Goal: Check status: Check status

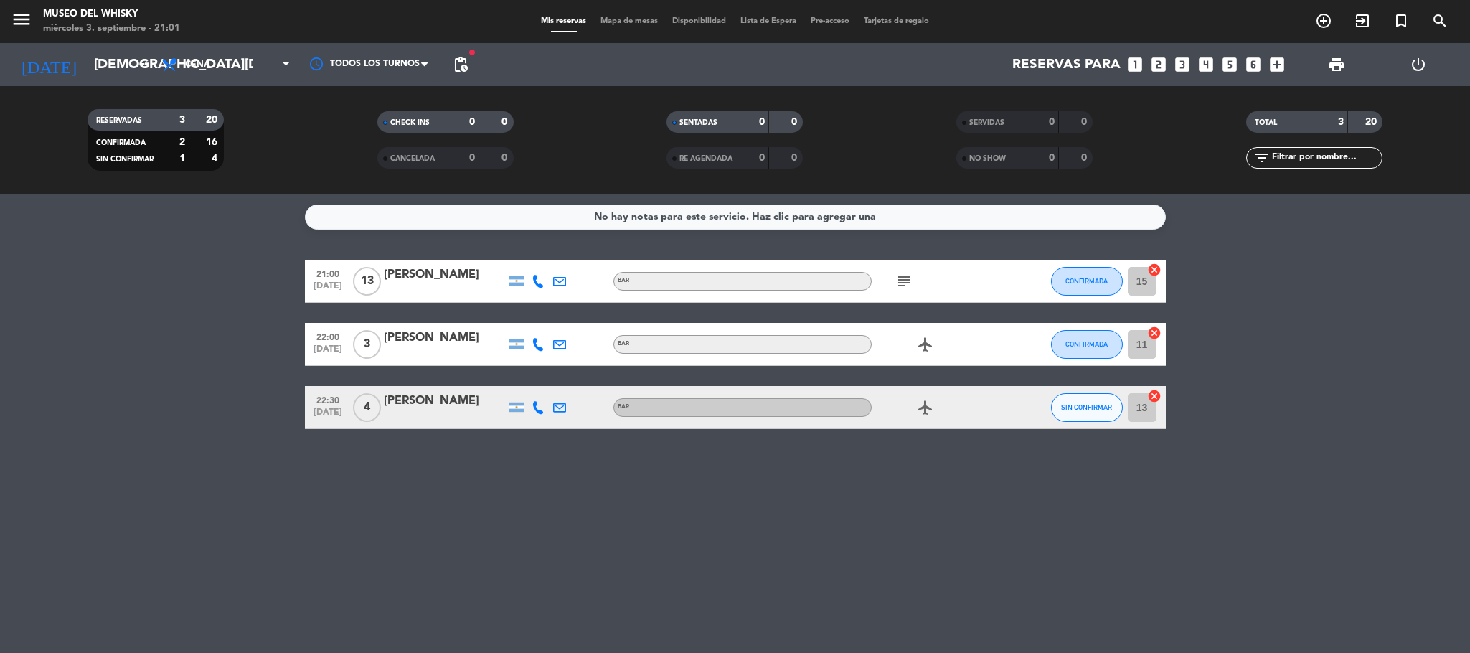
drag, startPoint x: 758, startPoint y: 504, endPoint x: 1096, endPoint y: 488, distance: 338.2
click at [1096, 488] on div "No hay notas para este servicio. Haz clic para agregar una 21:00 [DATE] [PERSON…" at bounding box center [735, 423] width 1470 height 459
click at [940, 531] on div "No hay notas para este servicio. Haz clic para agregar una 21:00 [DATE] [PERSON…" at bounding box center [735, 423] width 1470 height 459
drag, startPoint x: 975, startPoint y: 478, endPoint x: 904, endPoint y: 530, distance: 87.8
click at [956, 491] on div "No hay notas para este servicio. Haz clic para agregar una 21:00 [DATE] [PERSON…" at bounding box center [735, 423] width 1470 height 459
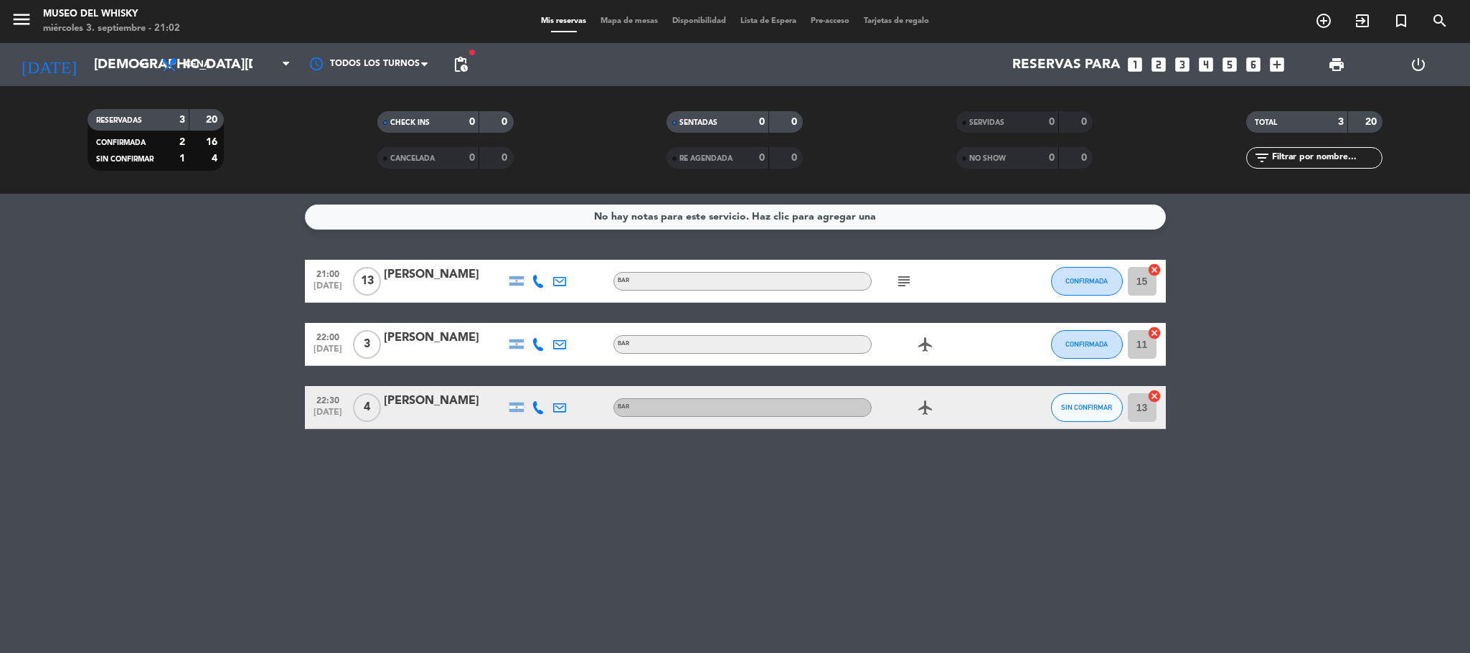
drag, startPoint x: 476, startPoint y: 530, endPoint x: 1218, endPoint y: 607, distance: 745.7
click at [1218, 607] on div "No hay notas para este servicio. Haz clic para agregar una 21:00 [DATE] [PERSON…" at bounding box center [735, 423] width 1470 height 459
click at [87, 60] on input "[DEMOGRAPHIC_DATA][DATE]" at bounding box center [173, 64] width 173 height 30
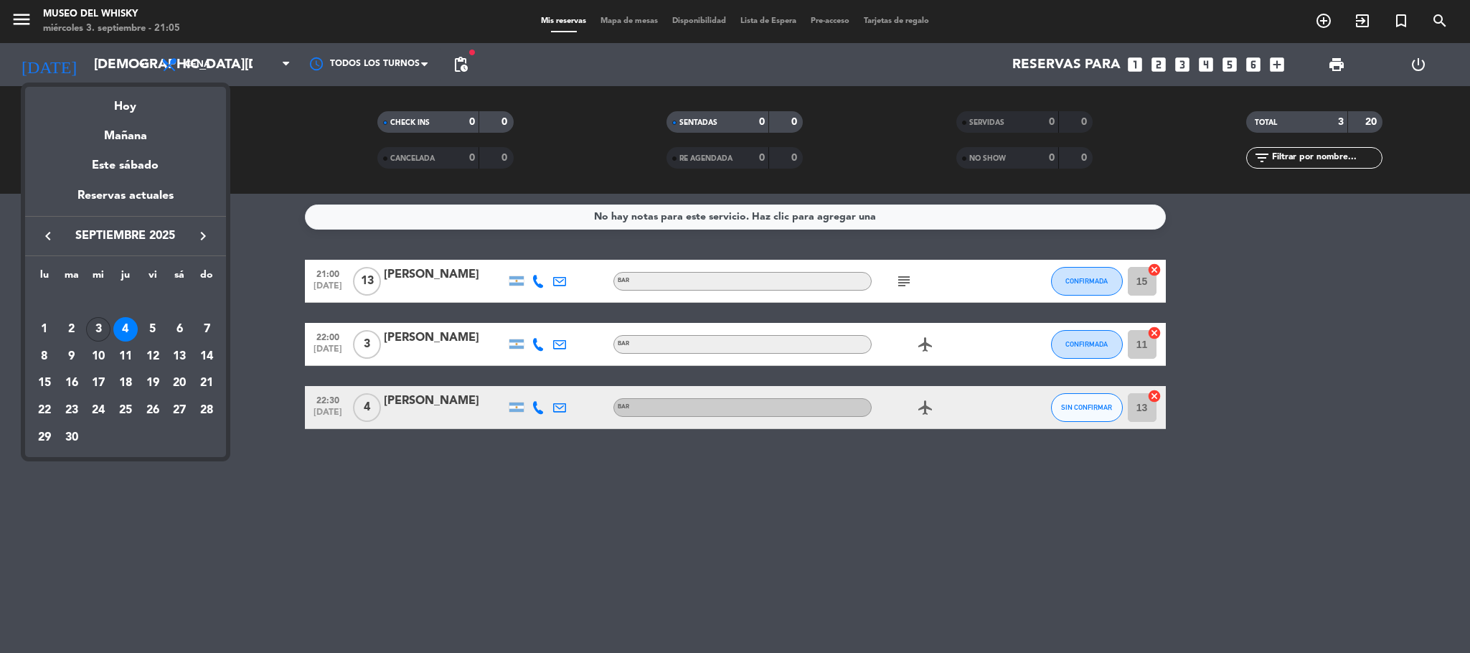
click at [108, 330] on div "3" at bounding box center [98, 329] width 24 height 24
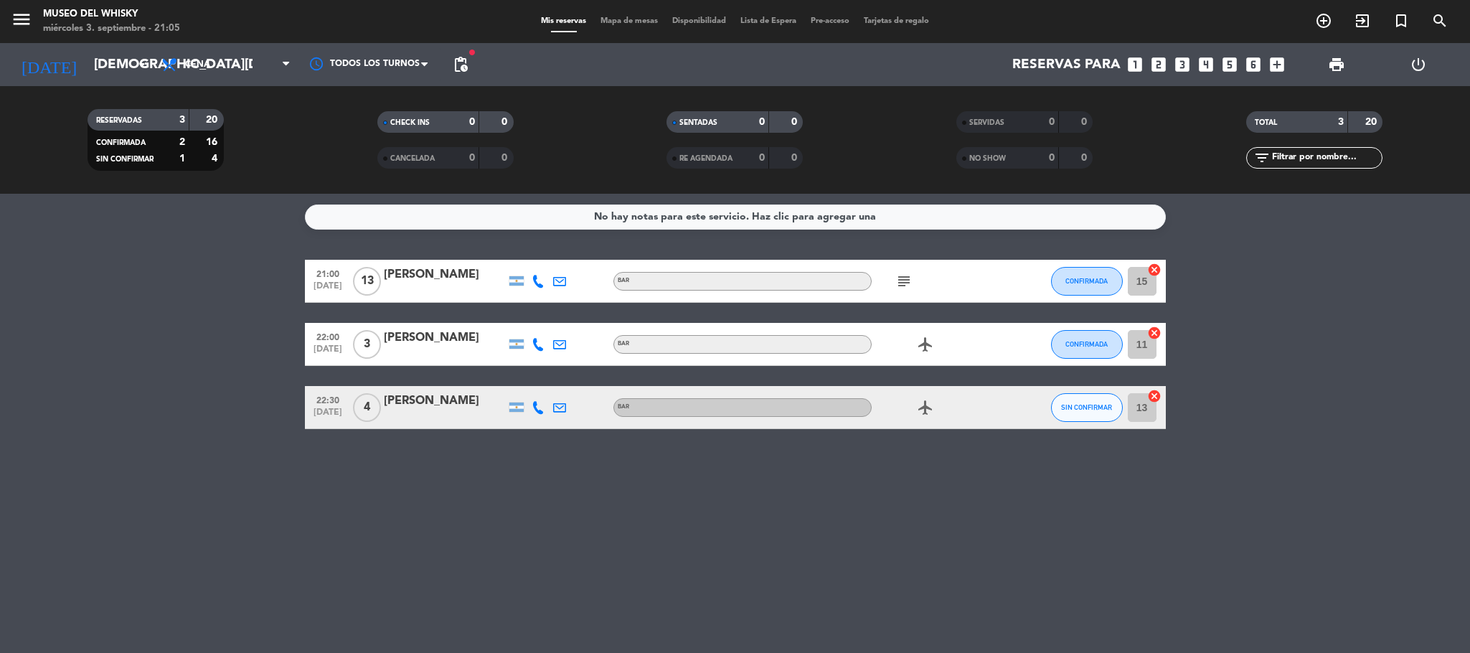
type input "[DATE]"
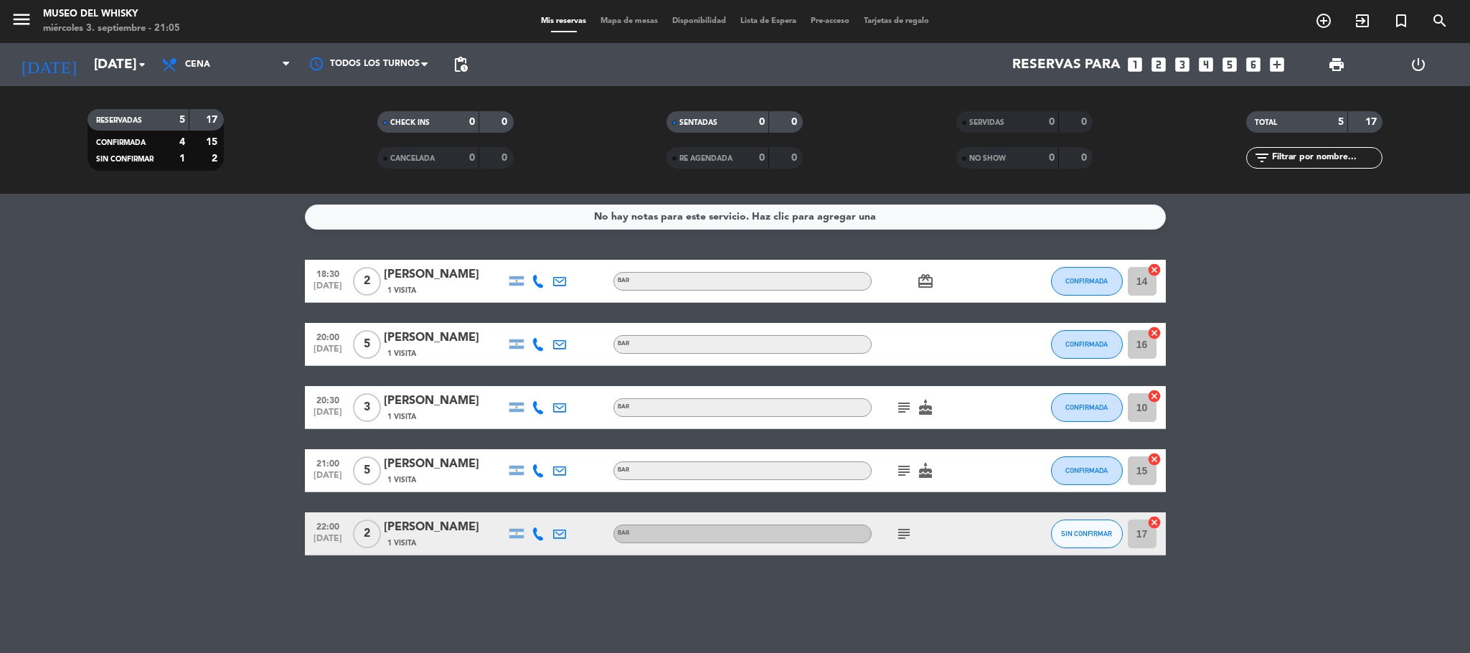
click at [910, 467] on icon "subject" at bounding box center [903, 470] width 17 height 17
click at [900, 532] on icon "subject" at bounding box center [903, 533] width 17 height 17
click at [907, 401] on icon "subject" at bounding box center [903, 407] width 17 height 17
click at [908, 471] on icon "subject" at bounding box center [903, 470] width 17 height 17
click at [908, 525] on icon "subject" at bounding box center [903, 533] width 17 height 17
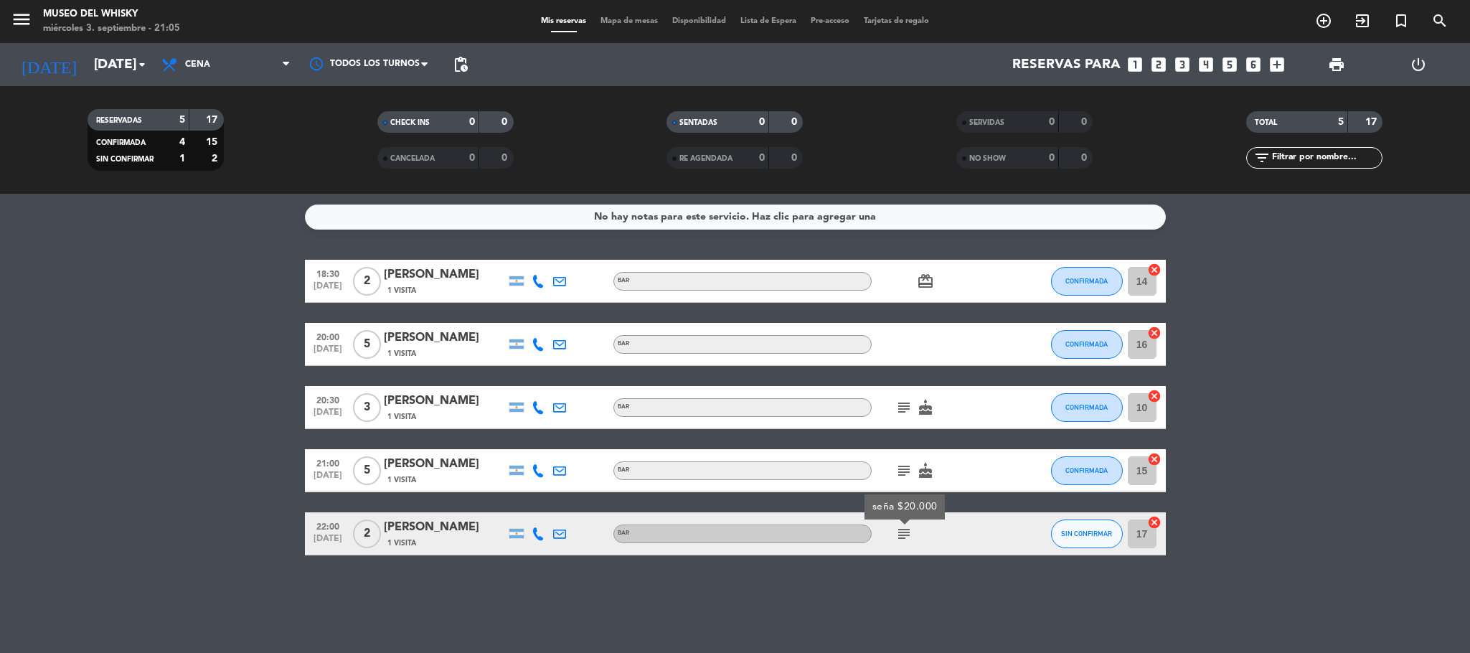
click at [907, 474] on icon "subject" at bounding box center [903, 470] width 17 height 17
click at [902, 407] on icon "subject" at bounding box center [903, 407] width 17 height 17
